Goal: Find specific fact: Find specific fact

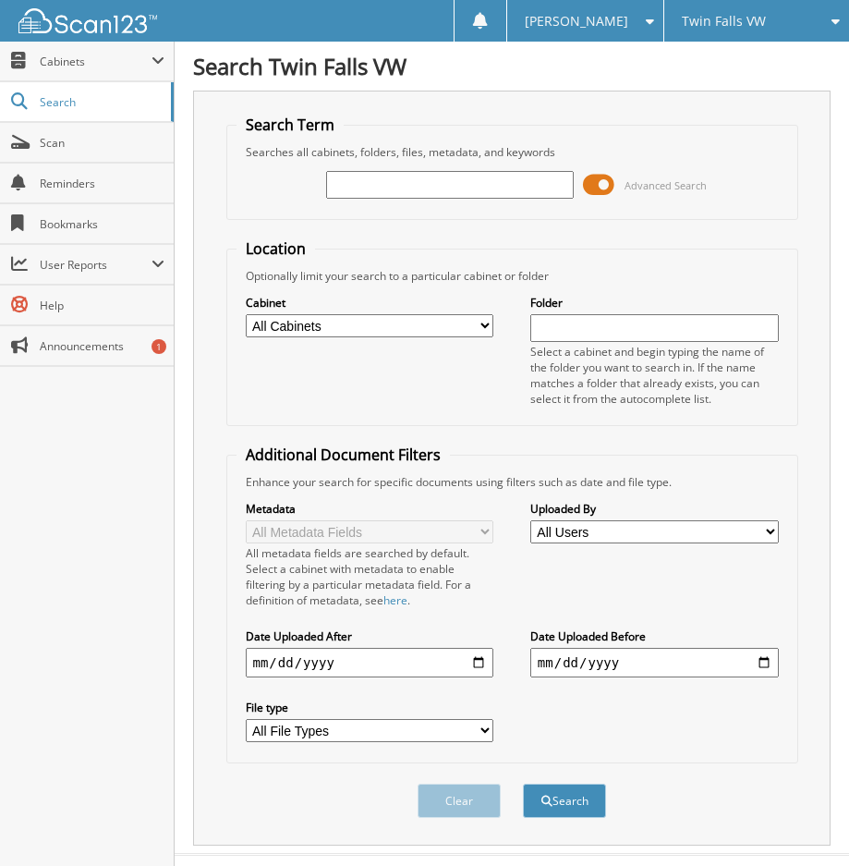
click at [718, 27] on span "Twin Falls VW" at bounding box center [724, 21] width 84 height 11
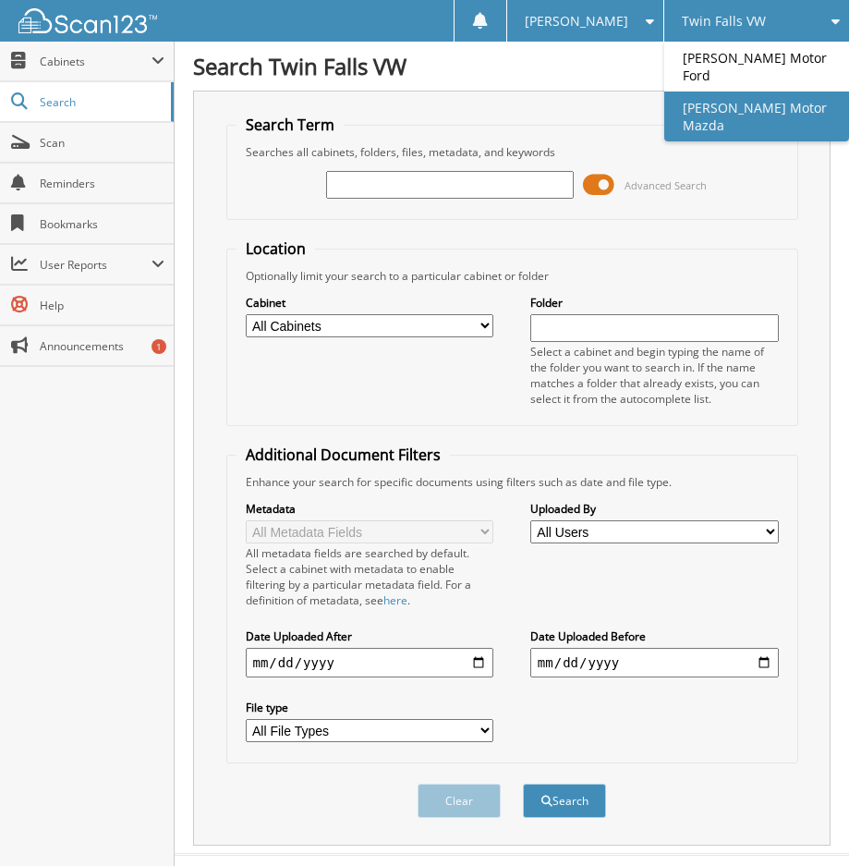
click at [730, 92] on link "[PERSON_NAME] Motor Mazda" at bounding box center [757, 117] width 185 height 50
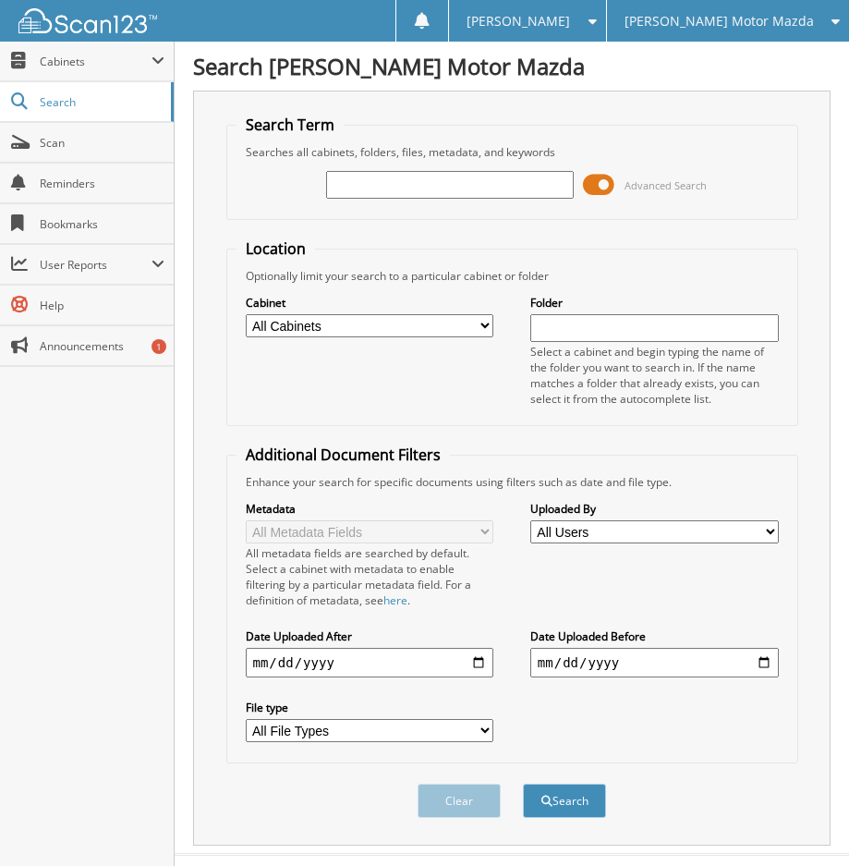
click at [434, 187] on input "text" at bounding box center [450, 185] width 249 height 28
type input "KB15599"
click at [611, 189] on span at bounding box center [598, 185] width 31 height 28
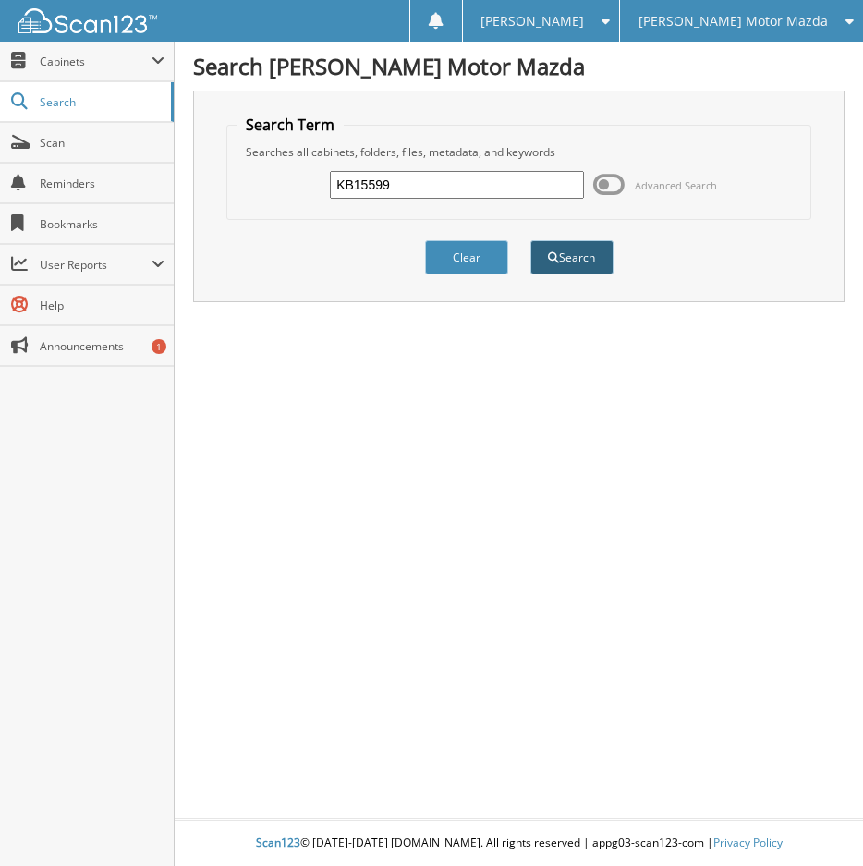
click at [581, 250] on button "Search" at bounding box center [572, 257] width 83 height 34
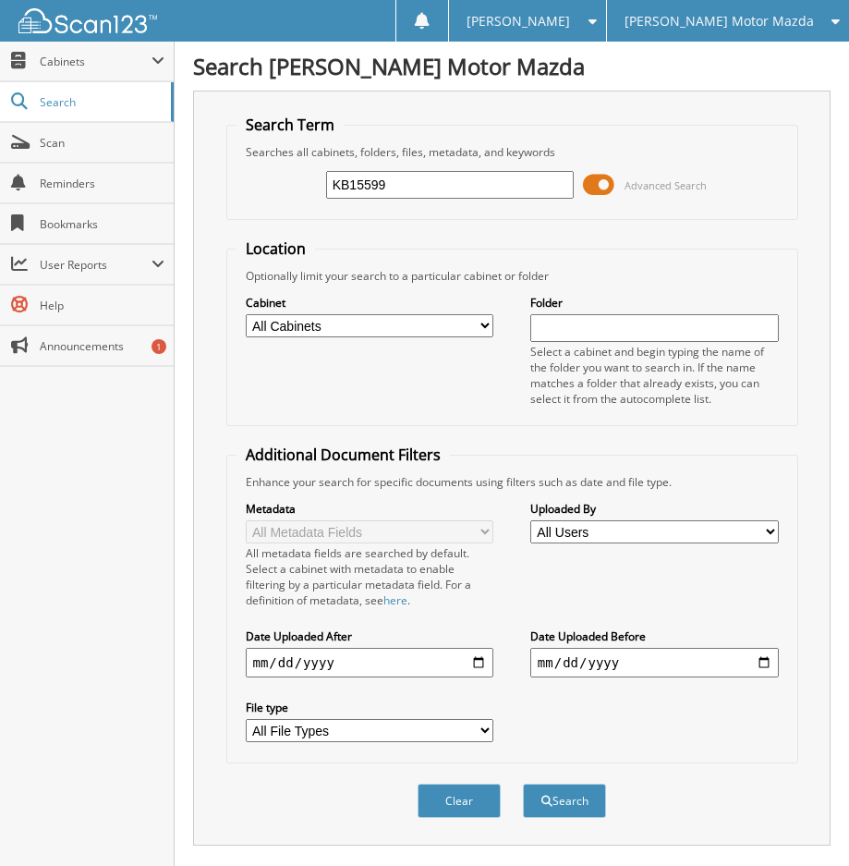
click at [610, 184] on span at bounding box center [598, 185] width 31 height 28
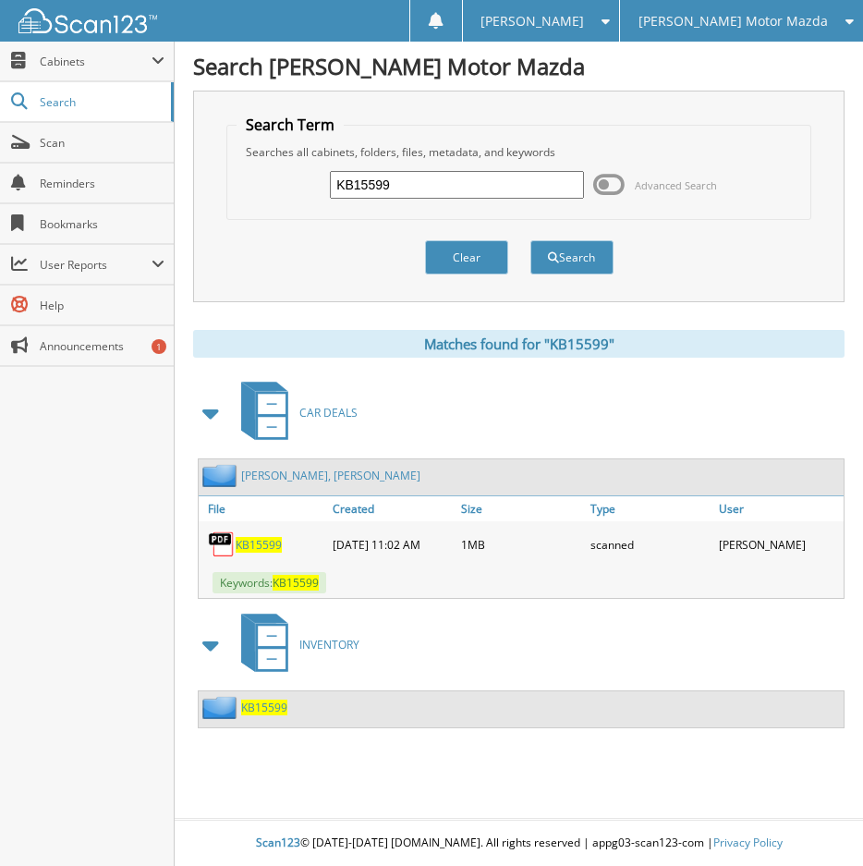
click at [254, 543] on span "KB15599" at bounding box center [259, 545] width 46 height 16
